Goal: Information Seeking & Learning: Learn about a topic

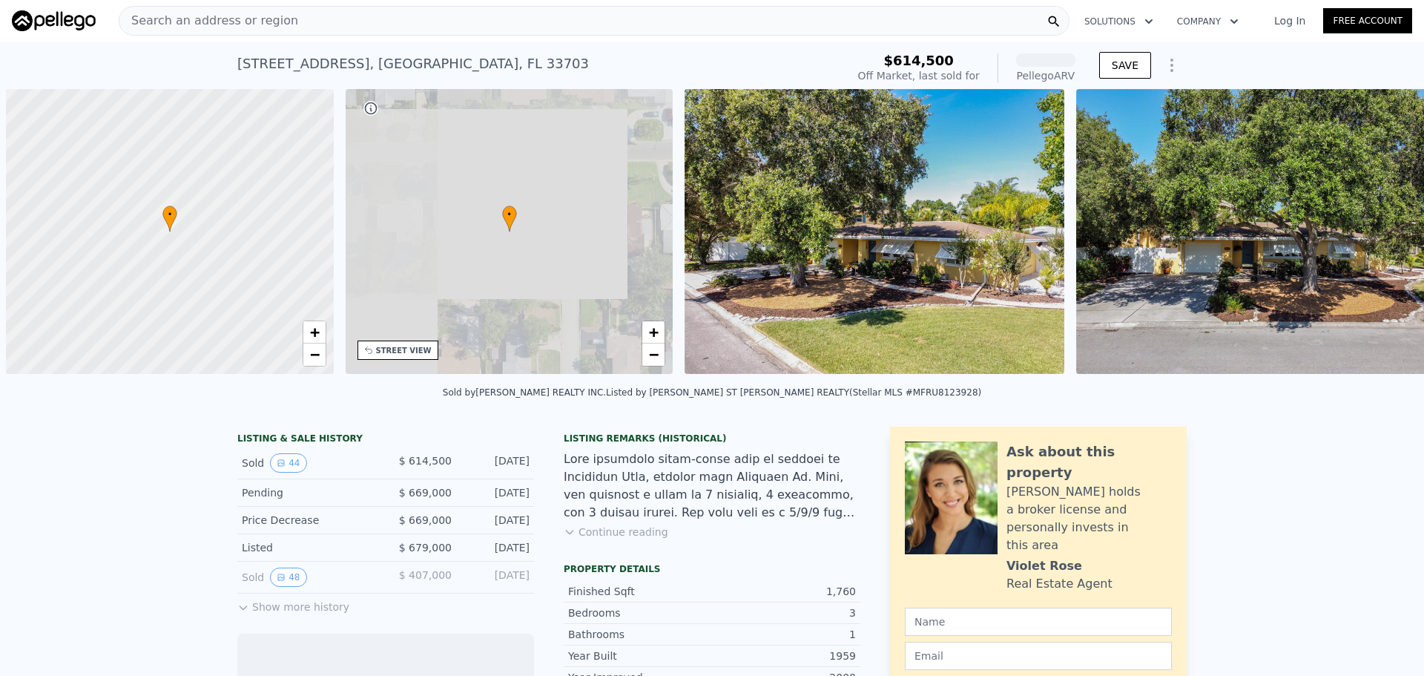
scroll to position [0, 6]
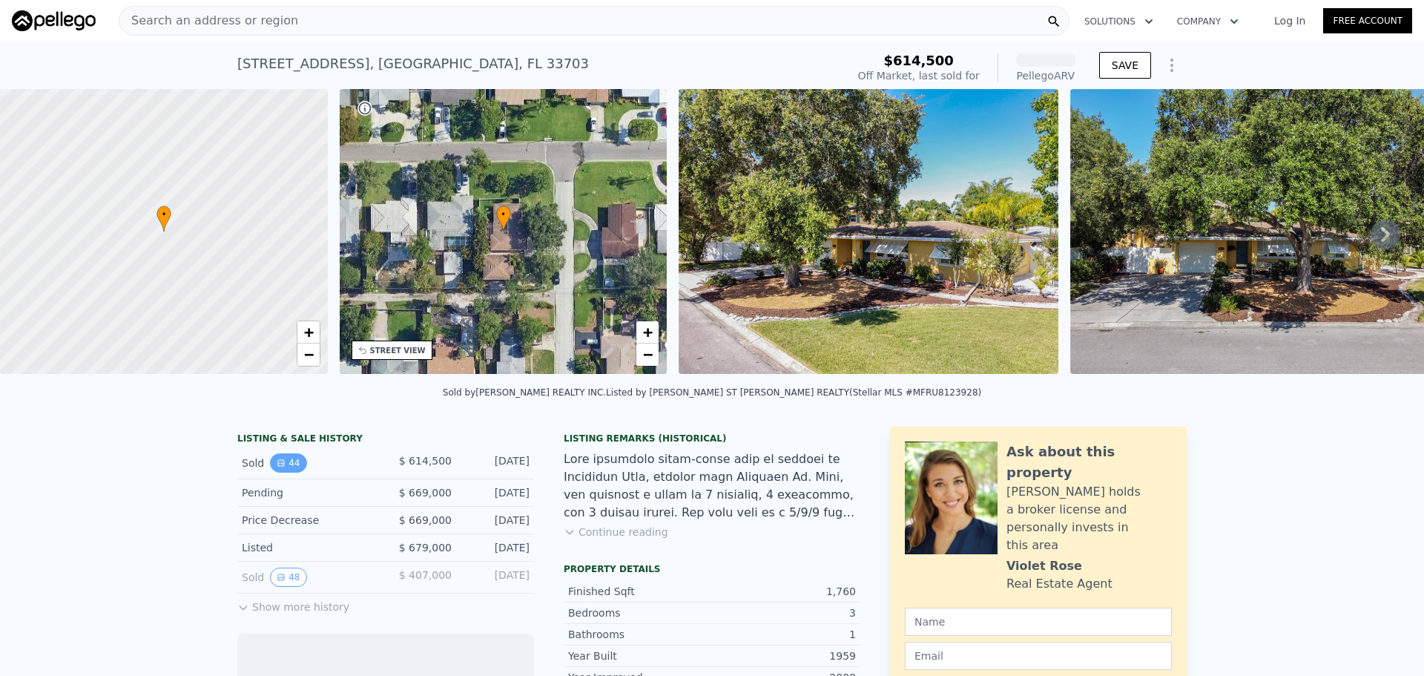
click at [280, 472] on button "44" at bounding box center [288, 462] width 36 height 19
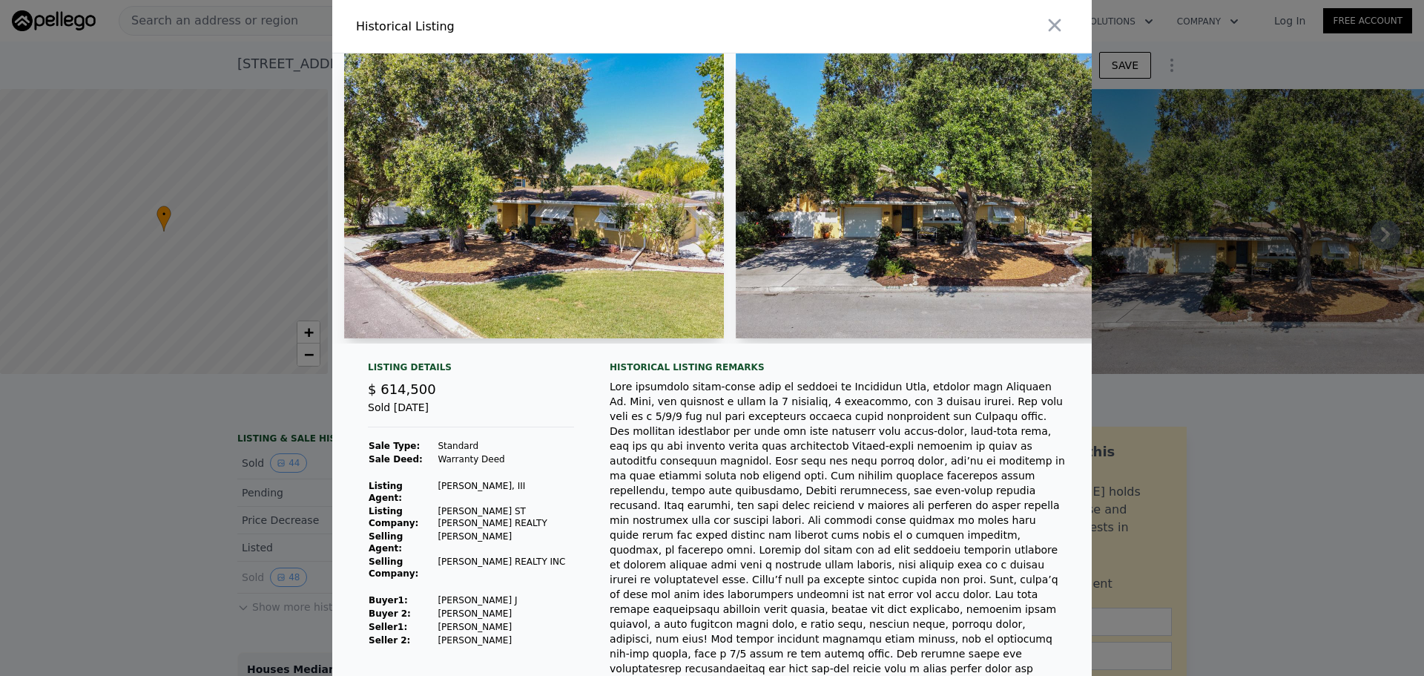
drag, startPoint x: 377, startPoint y: 341, endPoint x: 426, endPoint y: 345, distance: 49.1
click at [511, 343] on div at bounding box center [711, 198] width 759 height 290
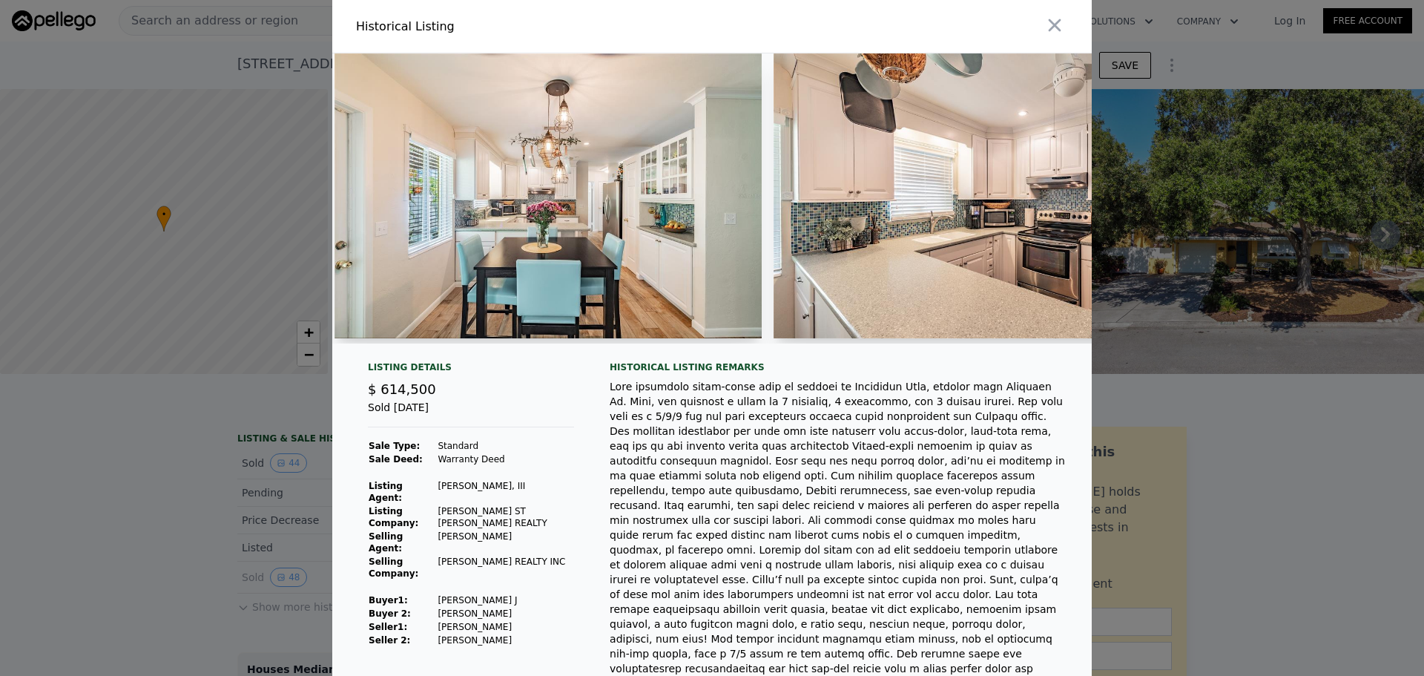
scroll to position [0, 2330]
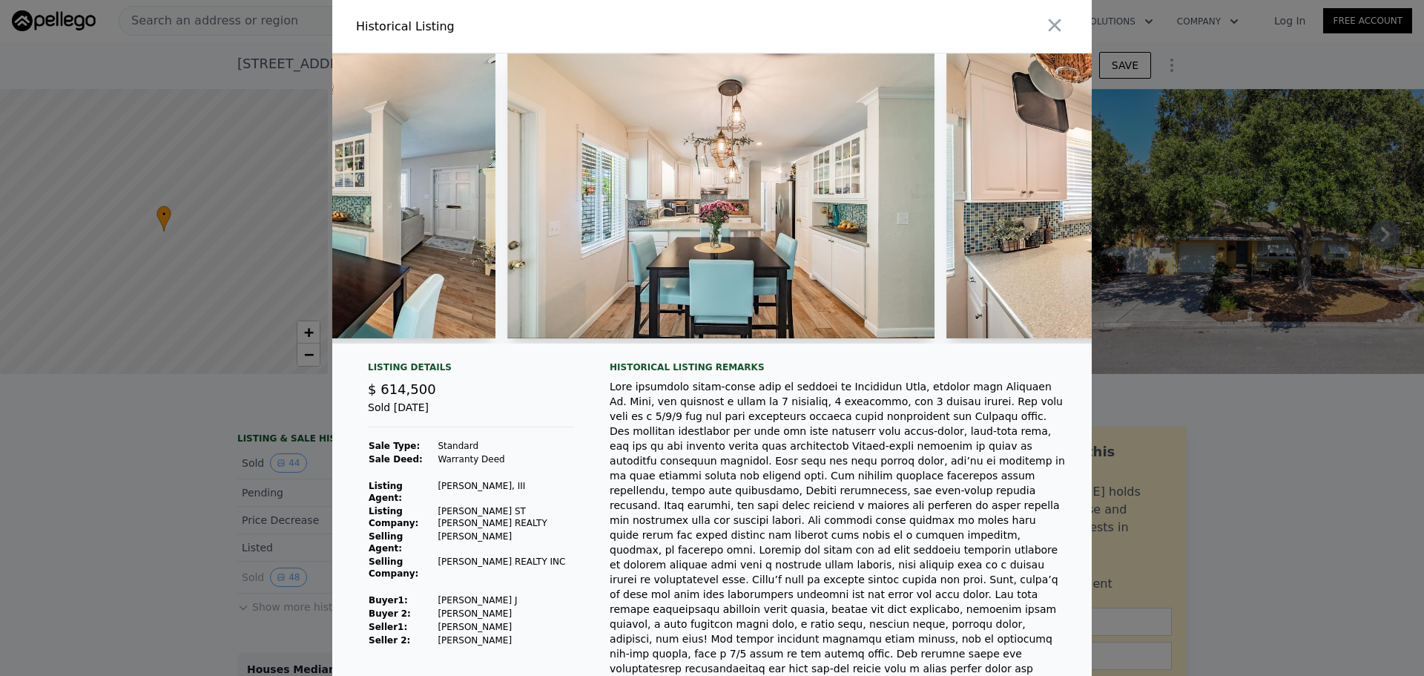
click at [742, 208] on img at bounding box center [721, 195] width 428 height 285
click at [723, 211] on img at bounding box center [721, 195] width 428 height 285
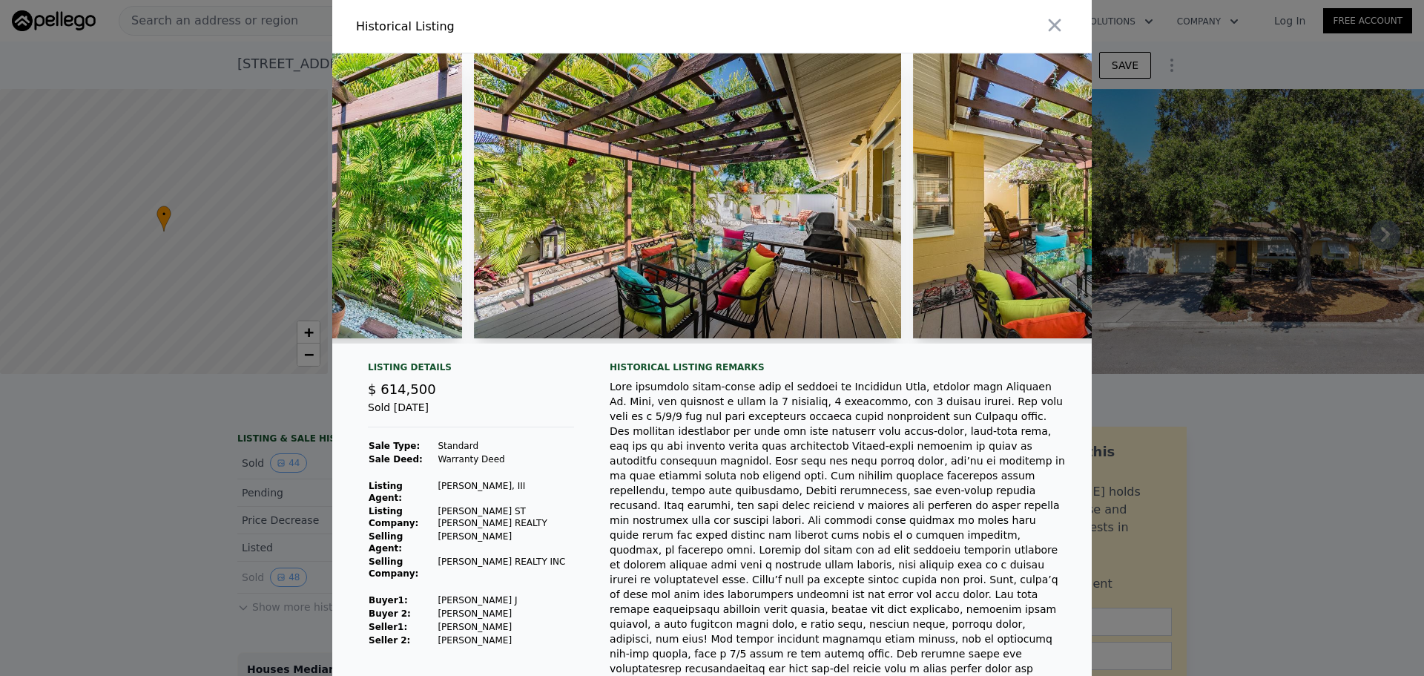
scroll to position [0, 6449]
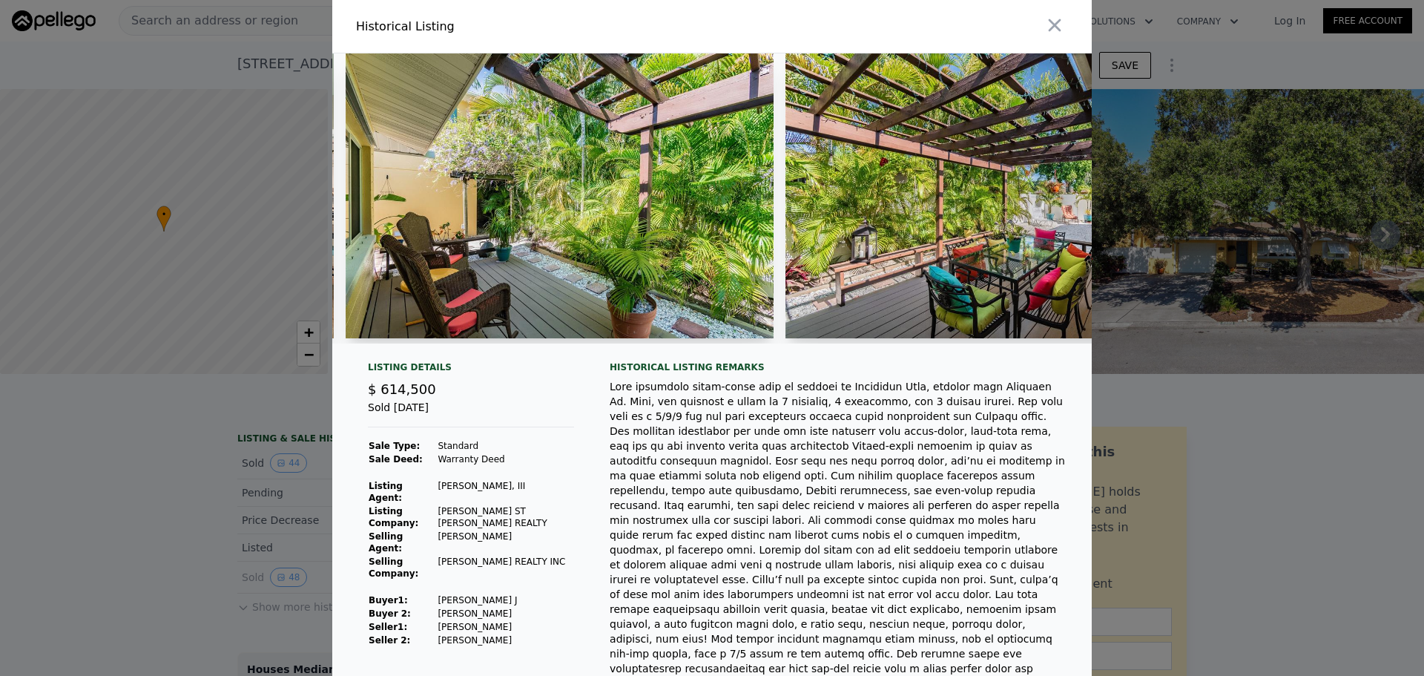
click at [472, 354] on div at bounding box center [711, 204] width 759 height 302
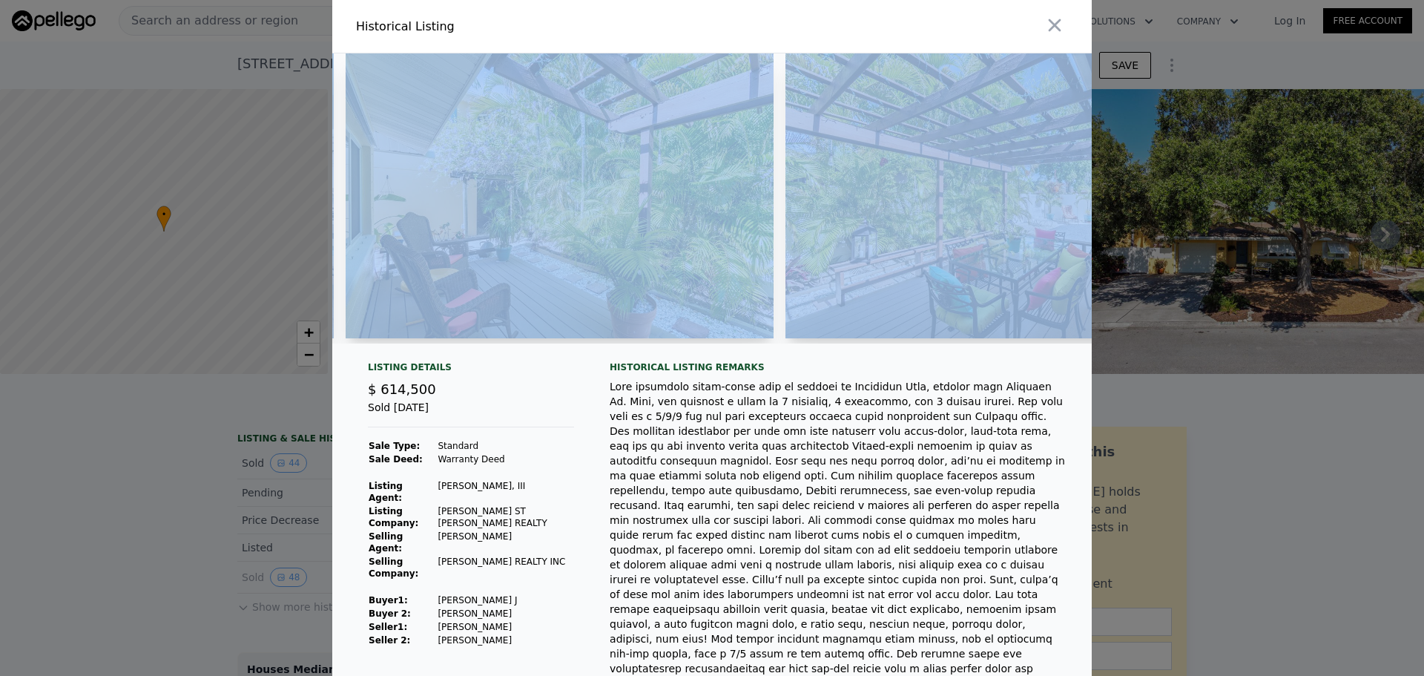
drag, startPoint x: 472, startPoint y: 354, endPoint x: 455, endPoint y: 347, distance: 19.0
click at [473, 352] on div at bounding box center [711, 204] width 759 height 302
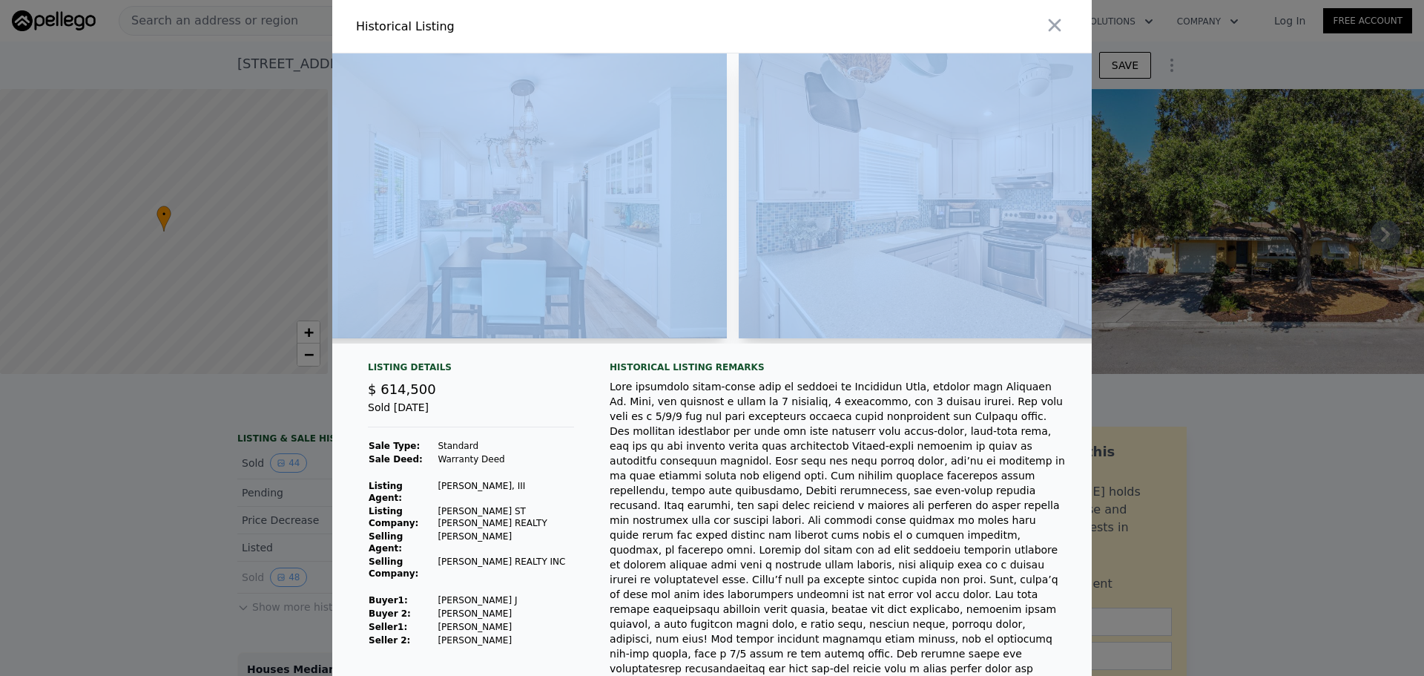
scroll to position [0, 2780]
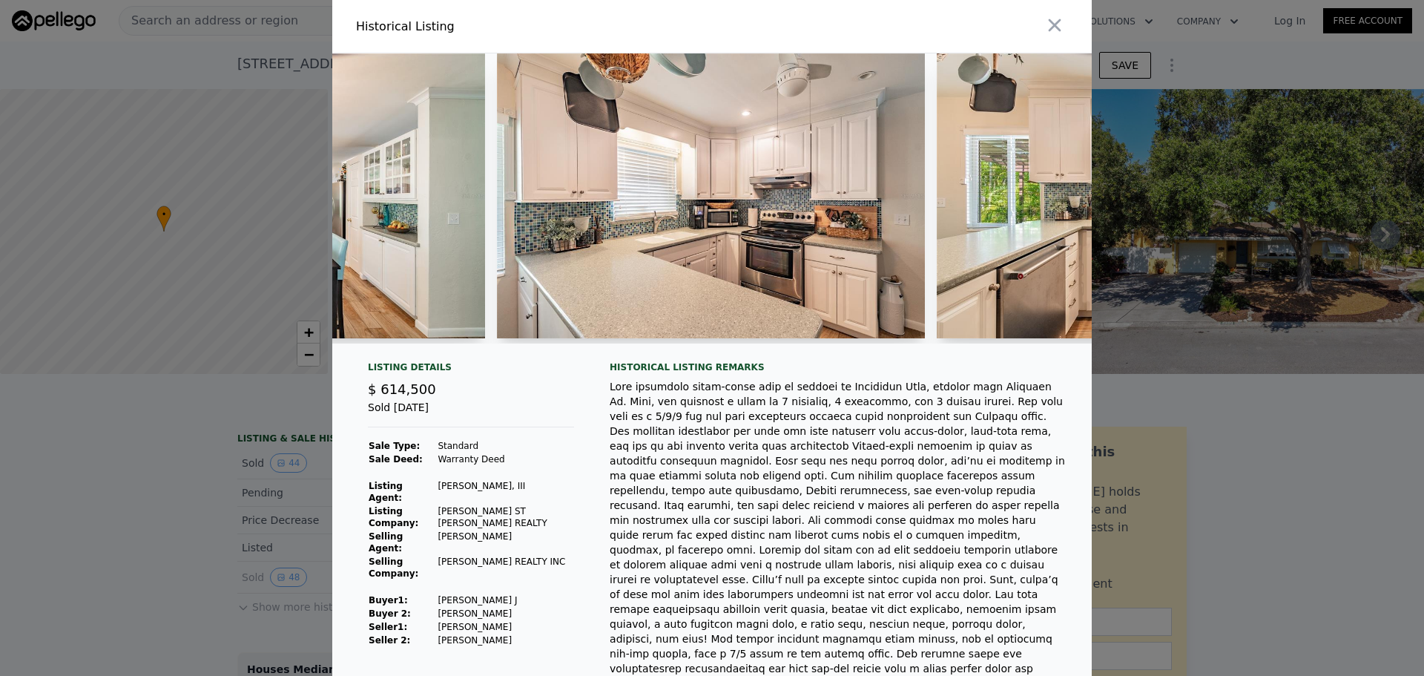
click at [794, 469] on div at bounding box center [839, 564] width 458 height 371
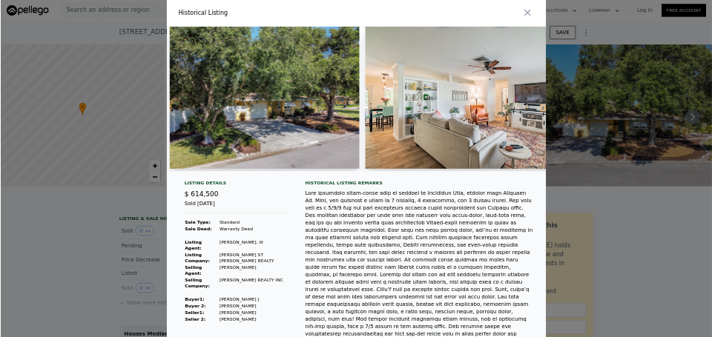
scroll to position [0, 0]
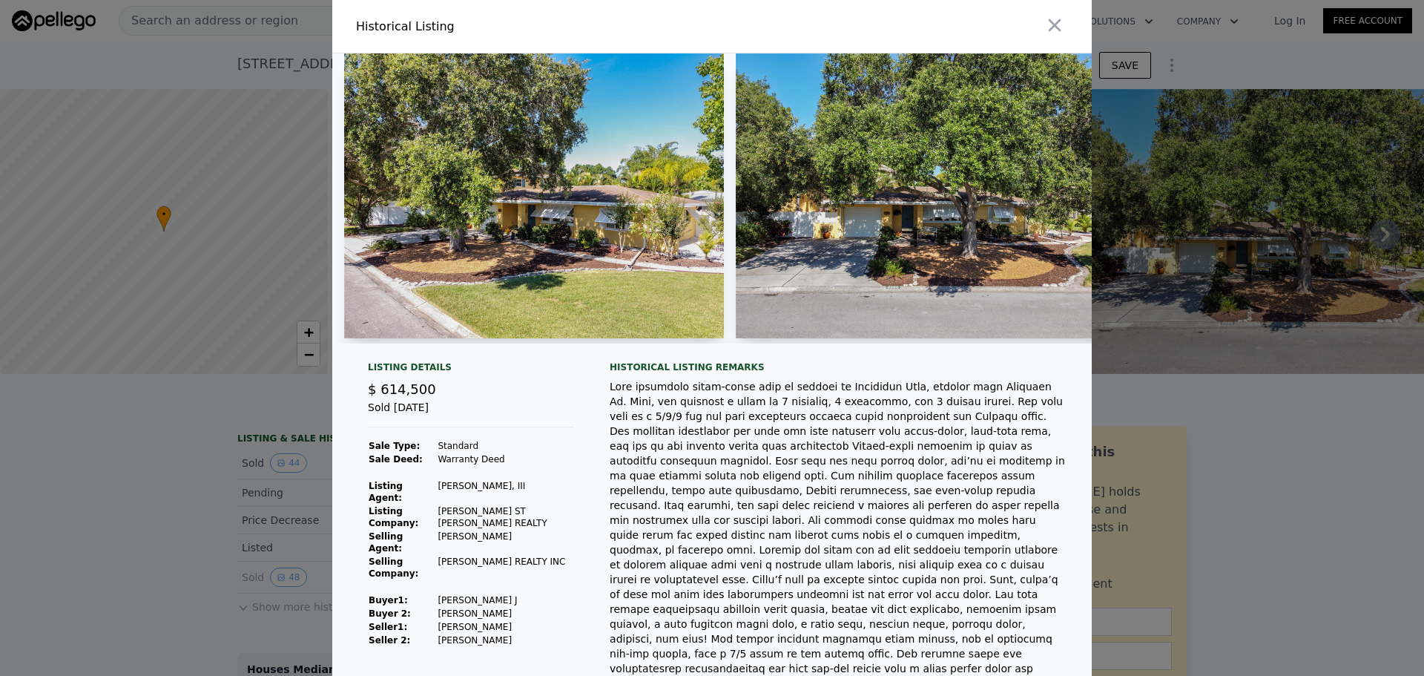
click at [497, 132] on img at bounding box center [534, 195] width 380 height 285
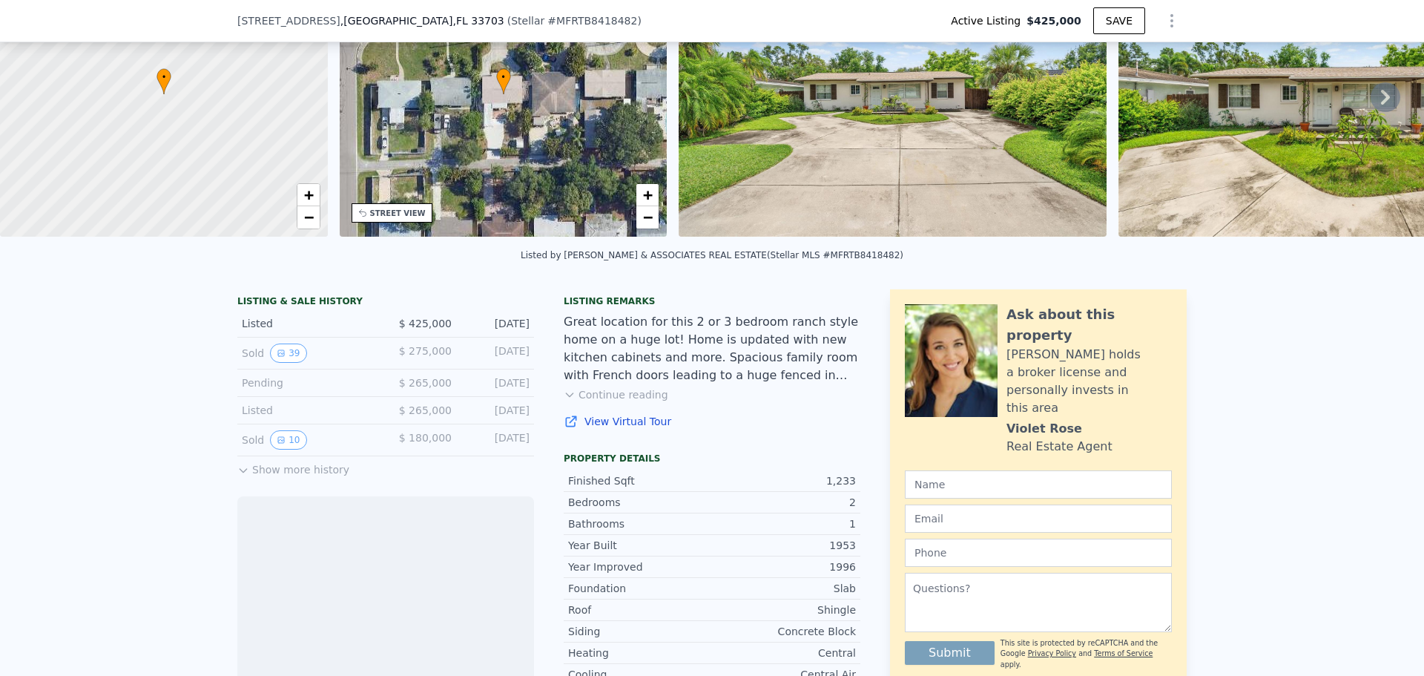
scroll to position [291, 0]
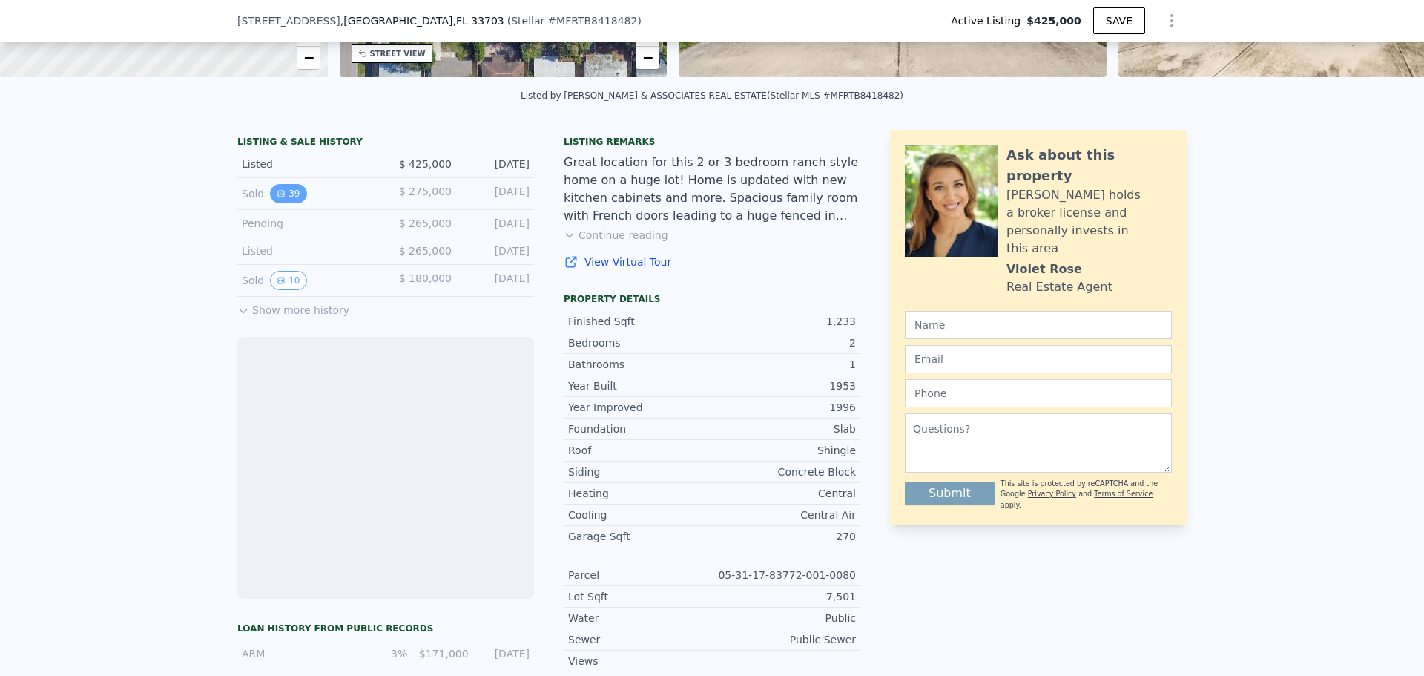
click at [278, 197] on icon "View historical data" at bounding box center [281, 194] width 6 height 6
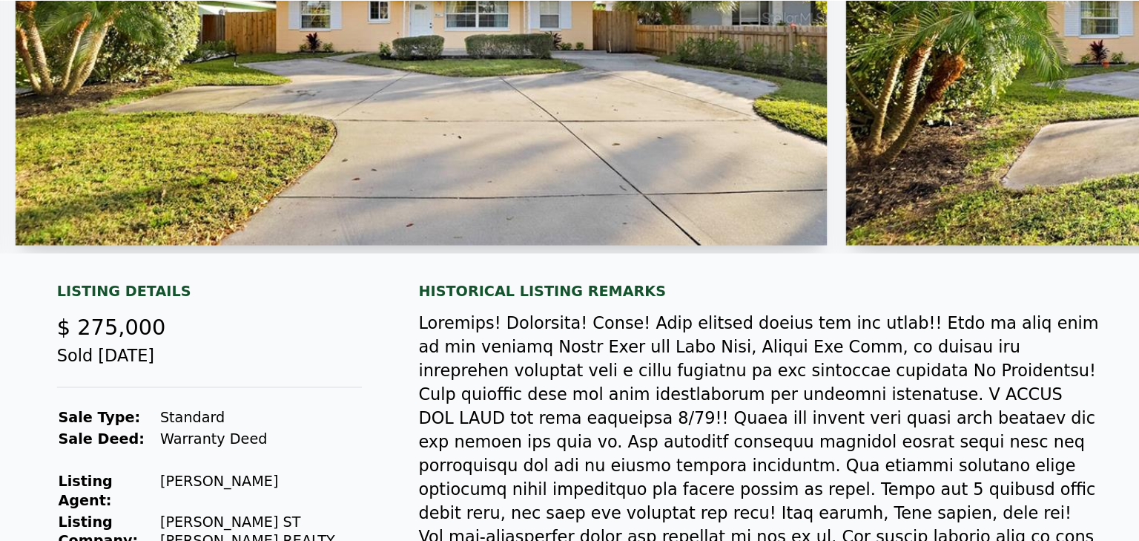
scroll to position [260, 0]
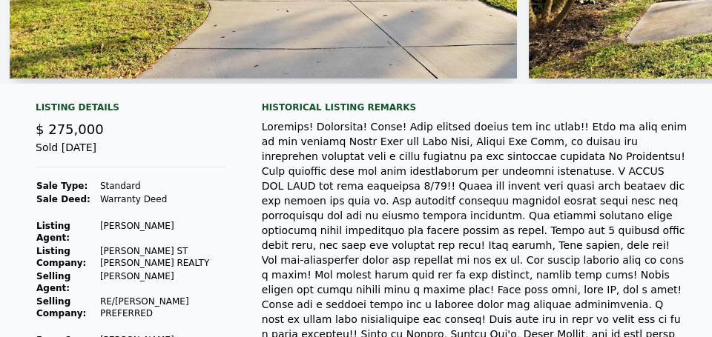
click at [279, 132] on div at bounding box center [475, 245] width 426 height 252
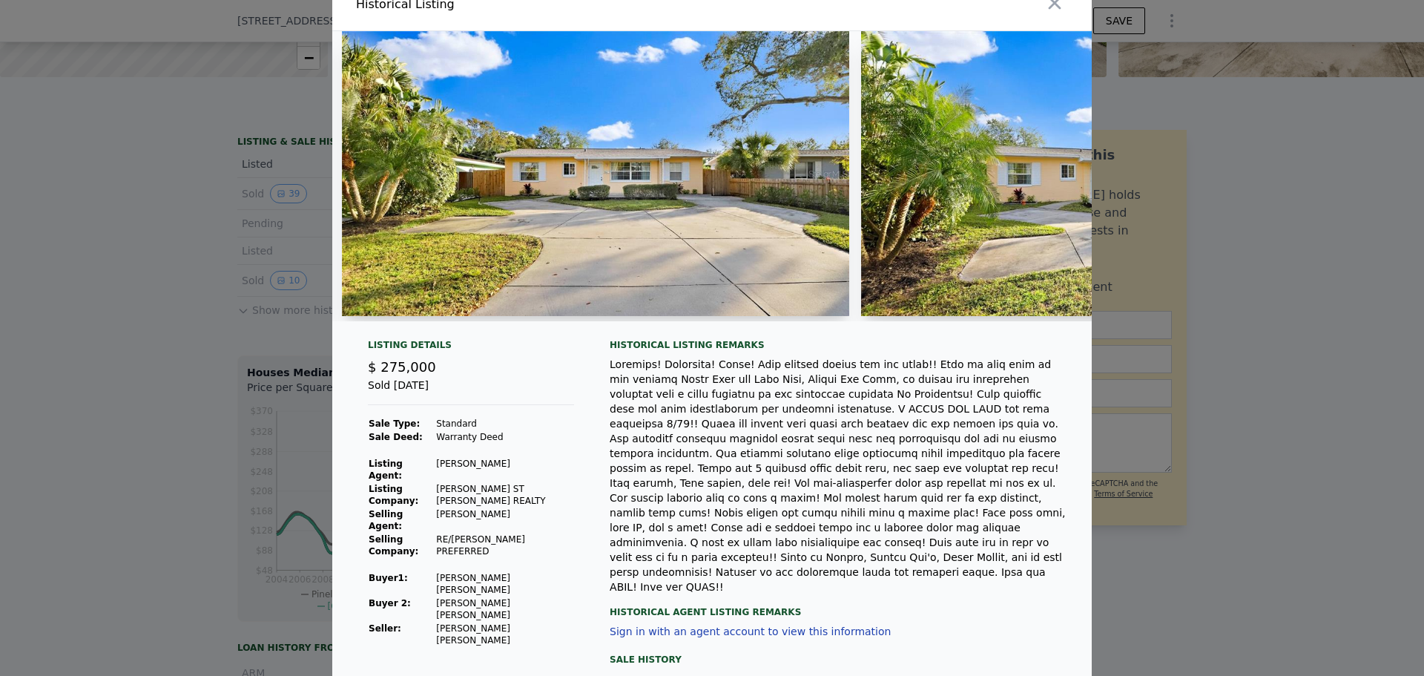
scroll to position [0, 0]
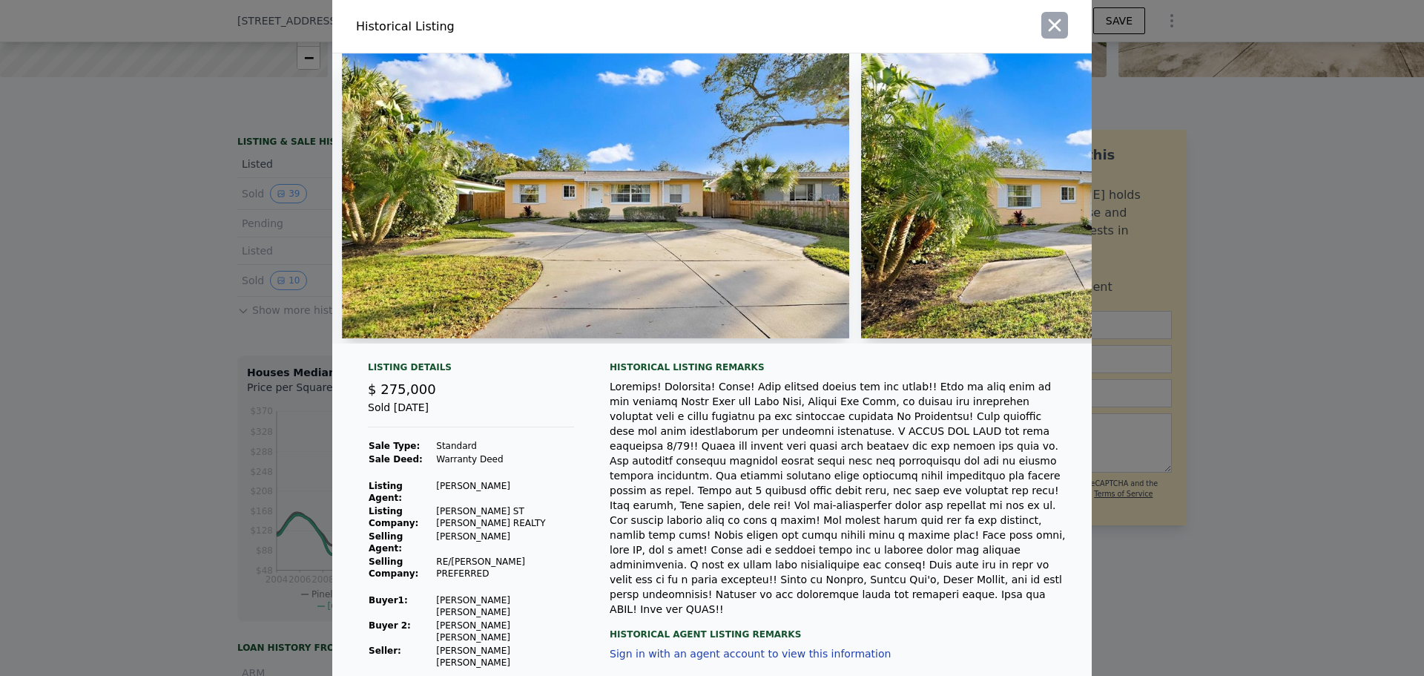
click at [1058, 27] on icon "button" at bounding box center [1054, 25] width 21 height 21
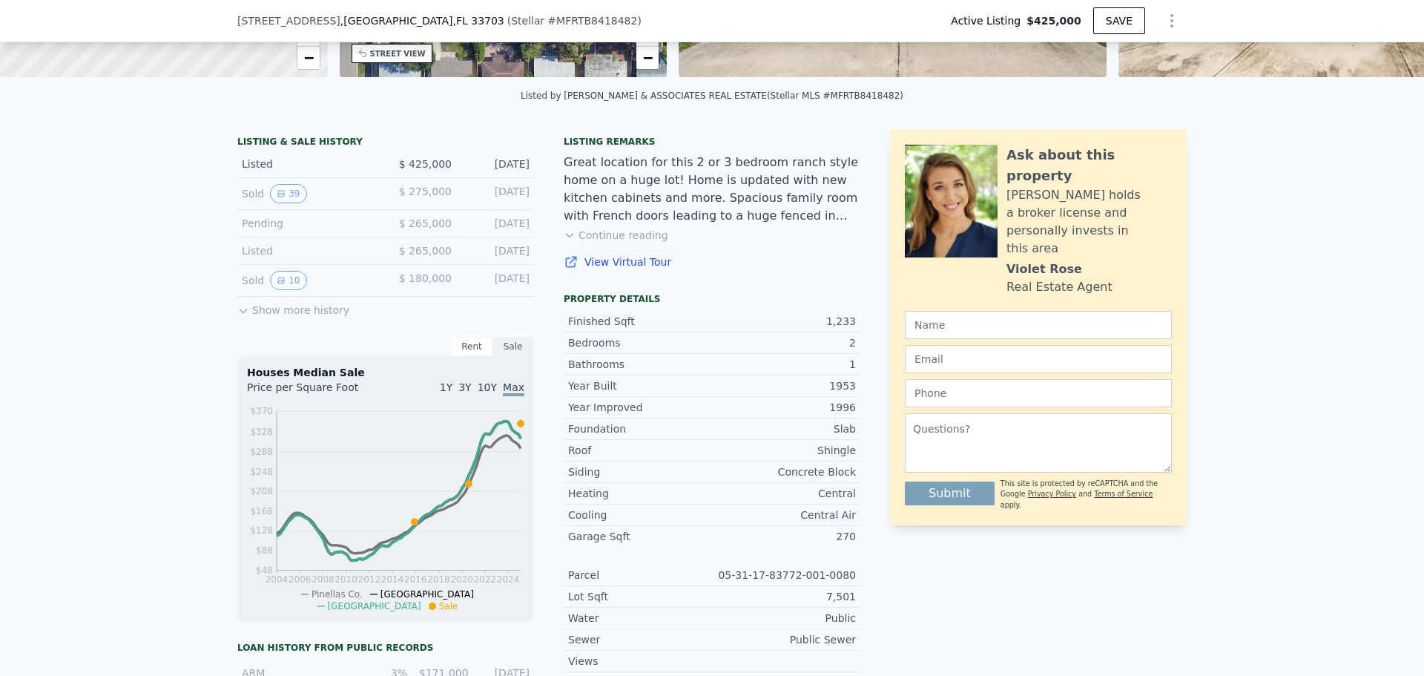
scroll to position [84, 0]
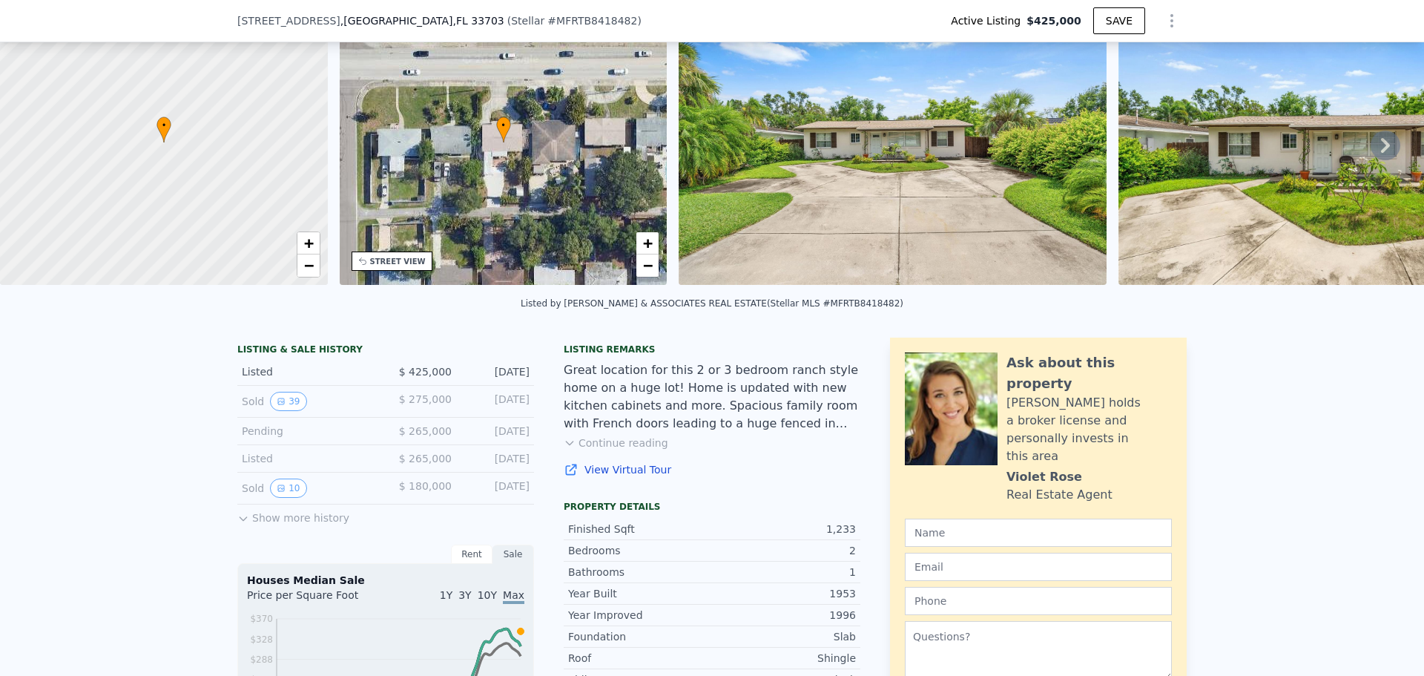
click at [494, 73] on div "• + −" at bounding box center [504, 142] width 328 height 285
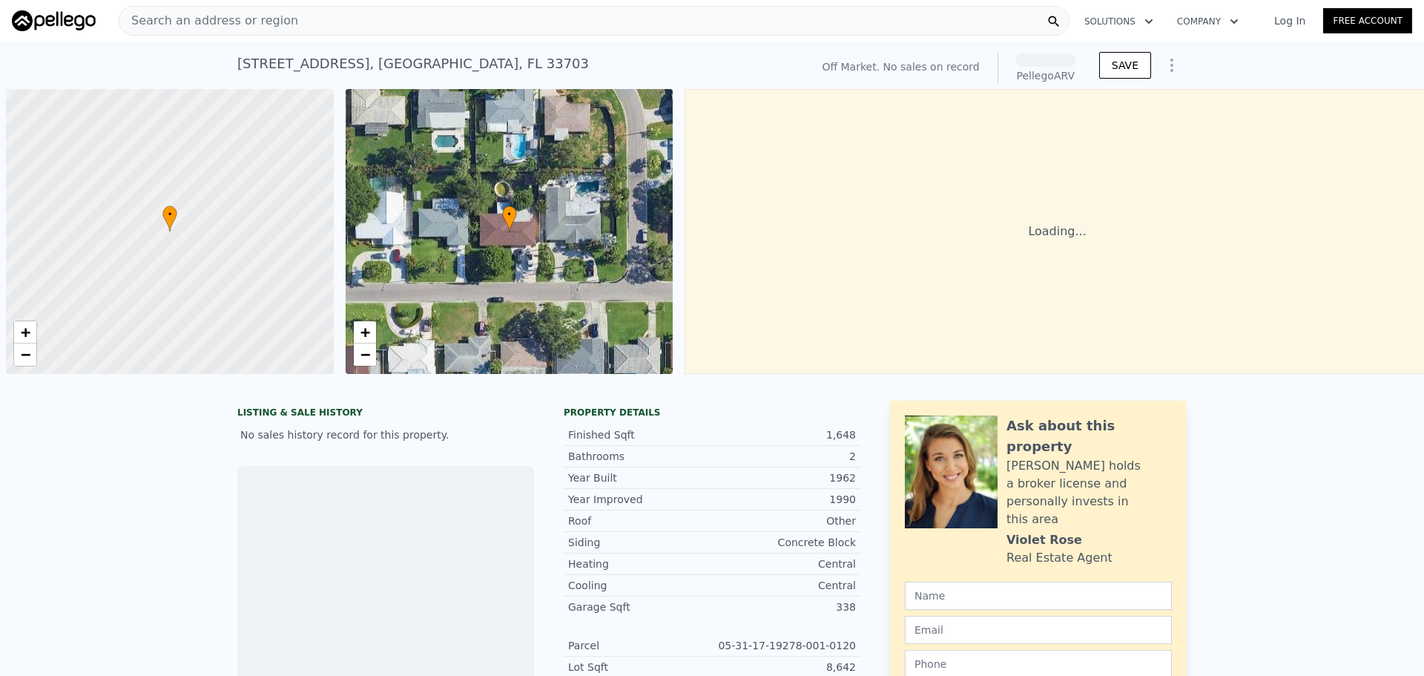
scroll to position [0, 6]
